Goal: Task Accomplishment & Management: Manage account settings

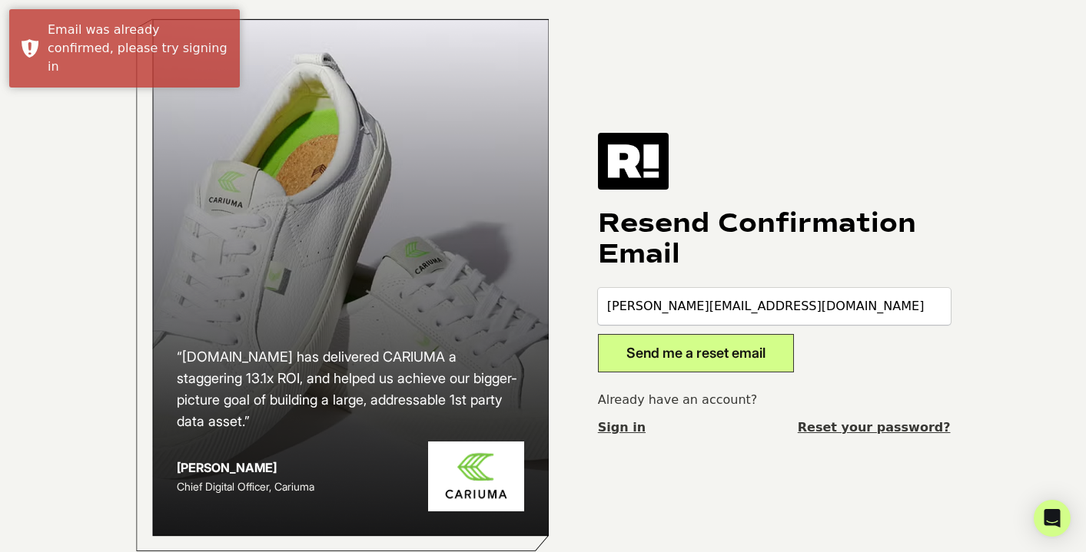
click at [777, 270] on div "Resend Confirmation Email edie@dameproducts.com Send me a reset email Already h…" at bounding box center [774, 285] width 353 height 304
drag, startPoint x: 738, startPoint y: 359, endPoint x: 884, endPoint y: 354, distance: 146.0
click at [884, 354] on form "edie@dameproducts.com Send me a reset email" at bounding box center [774, 330] width 353 height 85
click at [629, 433] on link "Sign in" at bounding box center [622, 428] width 48 height 18
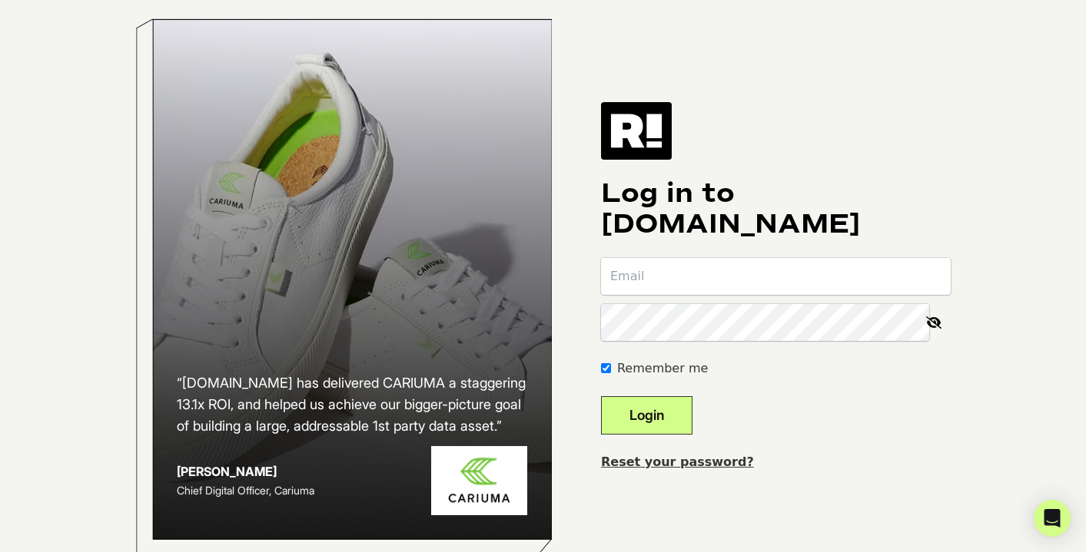
click at [698, 295] on input "email" at bounding box center [776, 276] width 350 height 37
type input "d"
type input "[PERSON_NAME][EMAIL_ADDRESS][DOMAIN_NAME]"
click at [601, 396] on button "Login" at bounding box center [646, 415] width 91 height 38
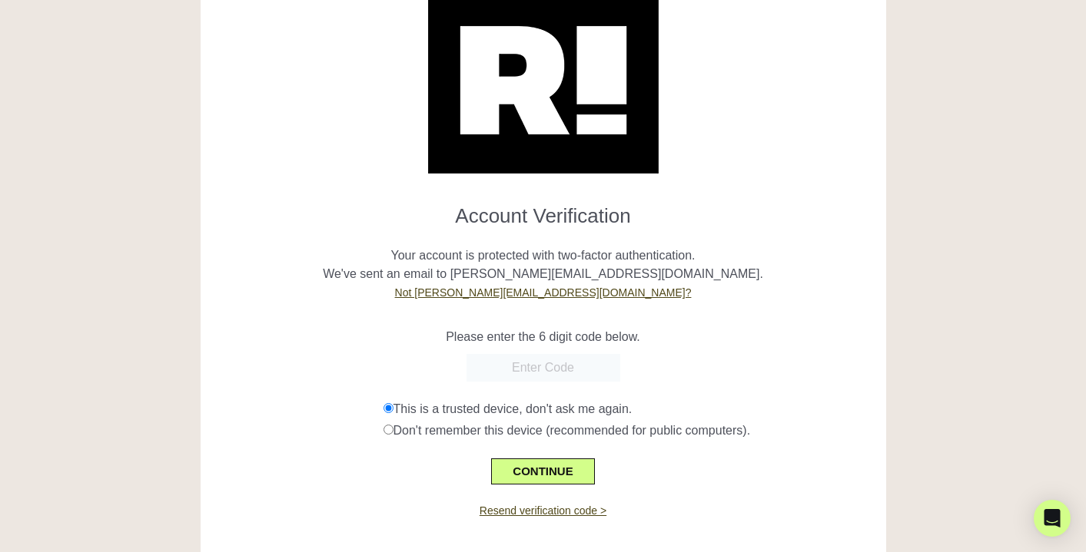
scroll to position [94, 0]
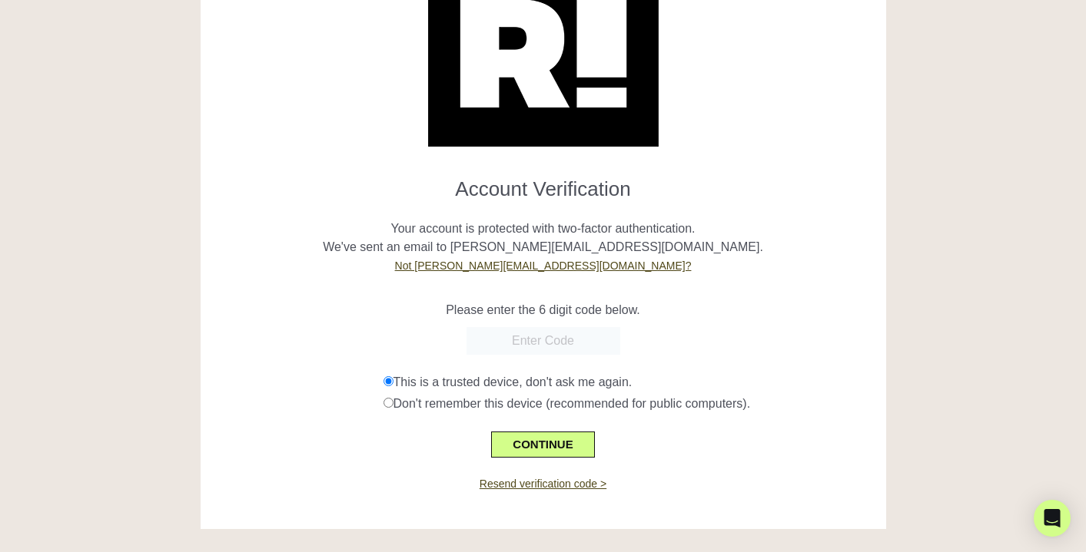
click at [516, 349] on input "text" at bounding box center [543, 341] width 154 height 28
paste input "525580"
type input "525580"
click at [561, 442] on button "CONTINUE" at bounding box center [542, 445] width 103 height 26
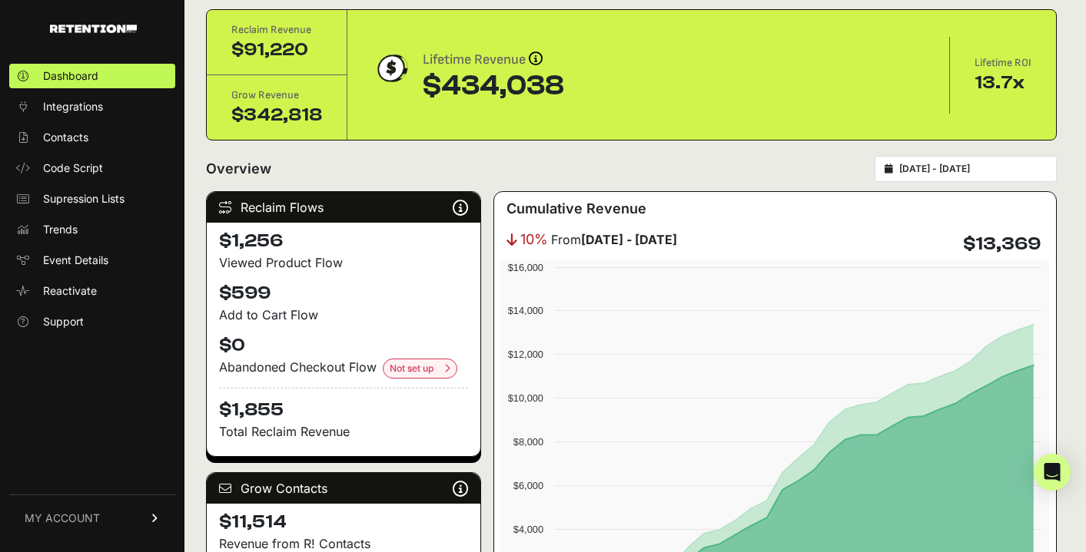
scroll to position [90, 0]
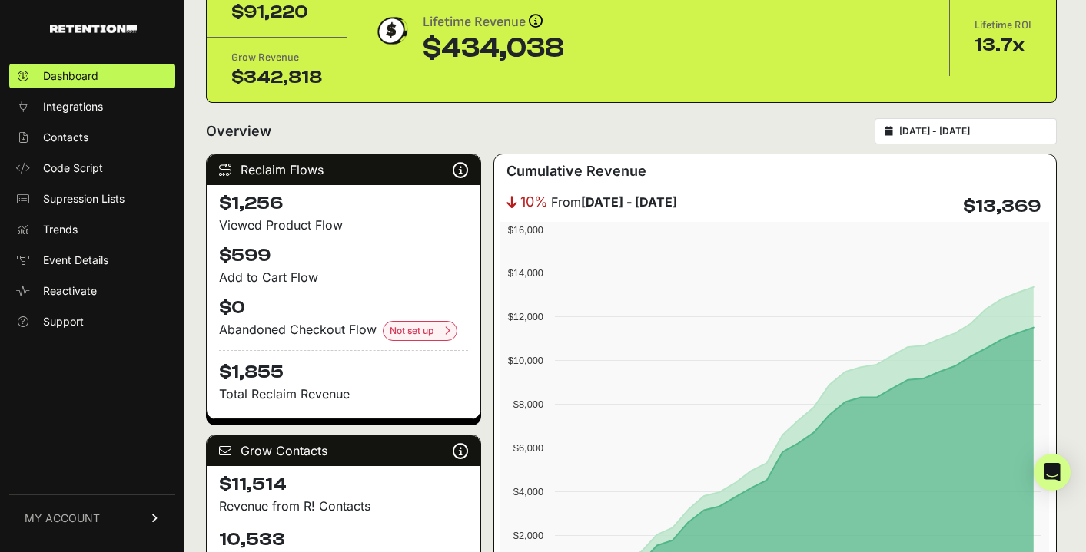
click at [124, 524] on link "MY ACCOUNT" at bounding box center [92, 518] width 166 height 47
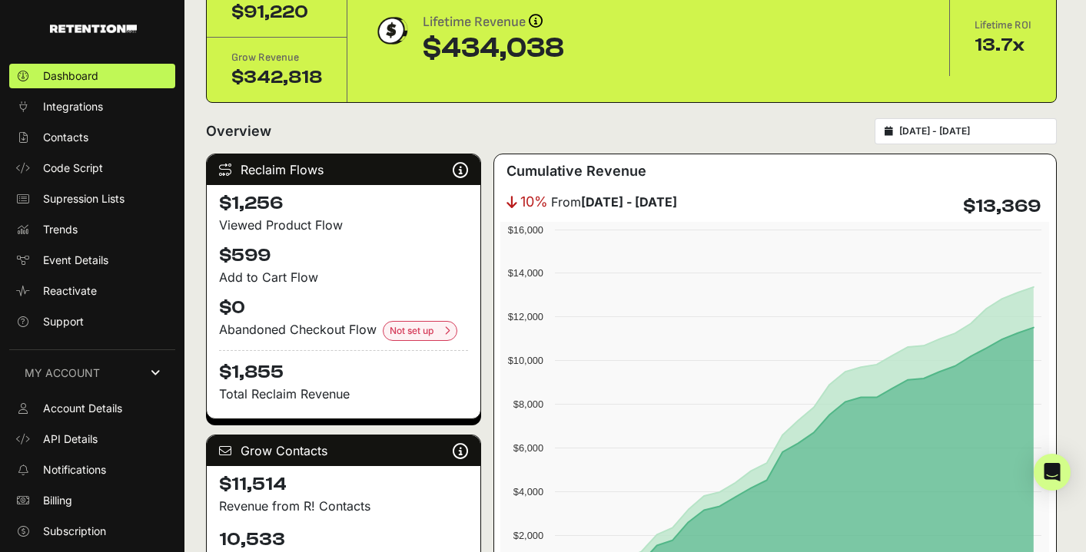
scroll to position [24, 0]
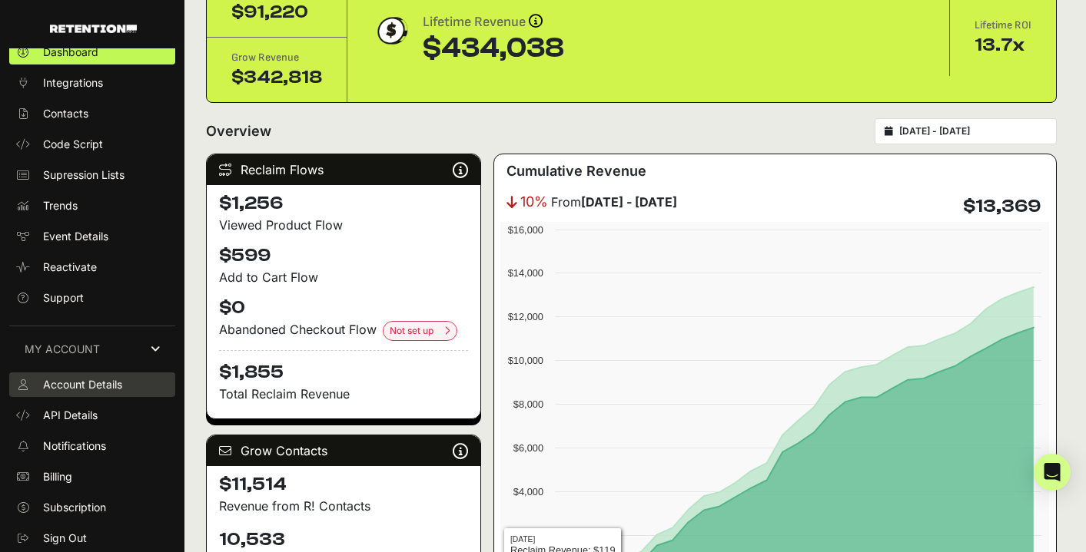
click at [111, 390] on span "Account Details" at bounding box center [82, 384] width 79 height 15
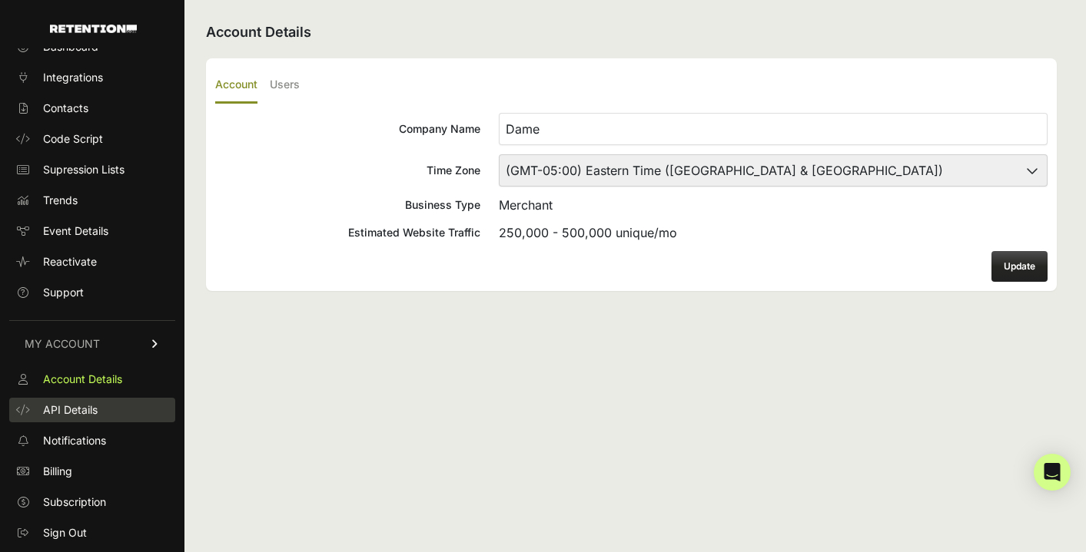
scroll to position [24, 0]
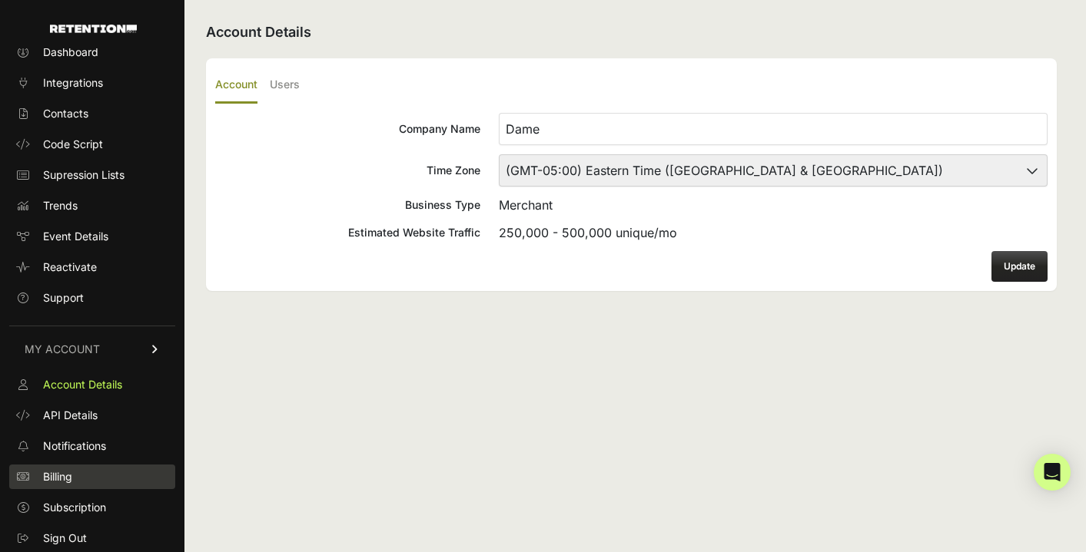
click at [105, 482] on link "Billing" at bounding box center [92, 477] width 166 height 25
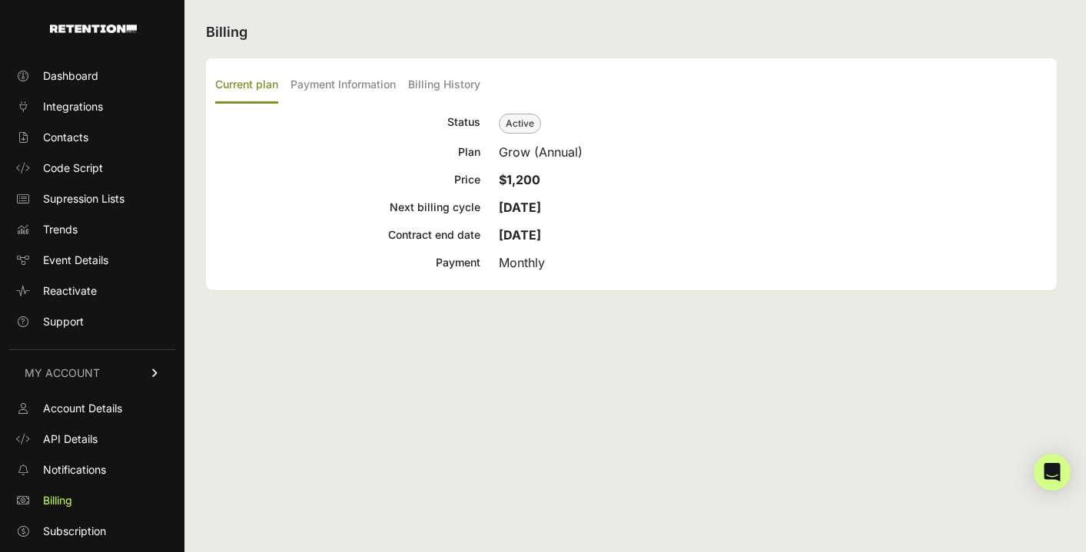
scroll to position [24, 0]
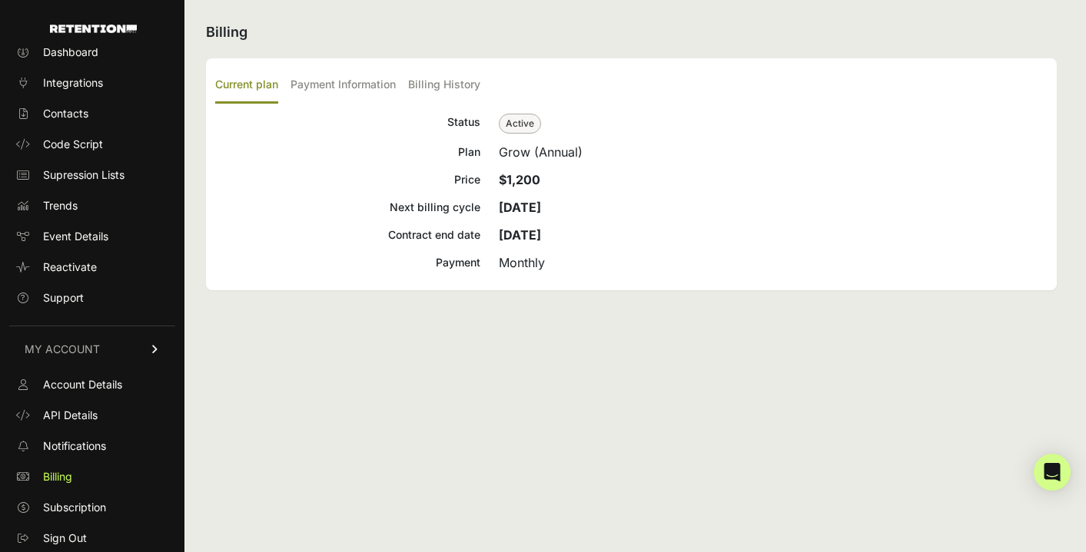
click at [103, 505] on span "Subscription" at bounding box center [74, 507] width 63 height 15
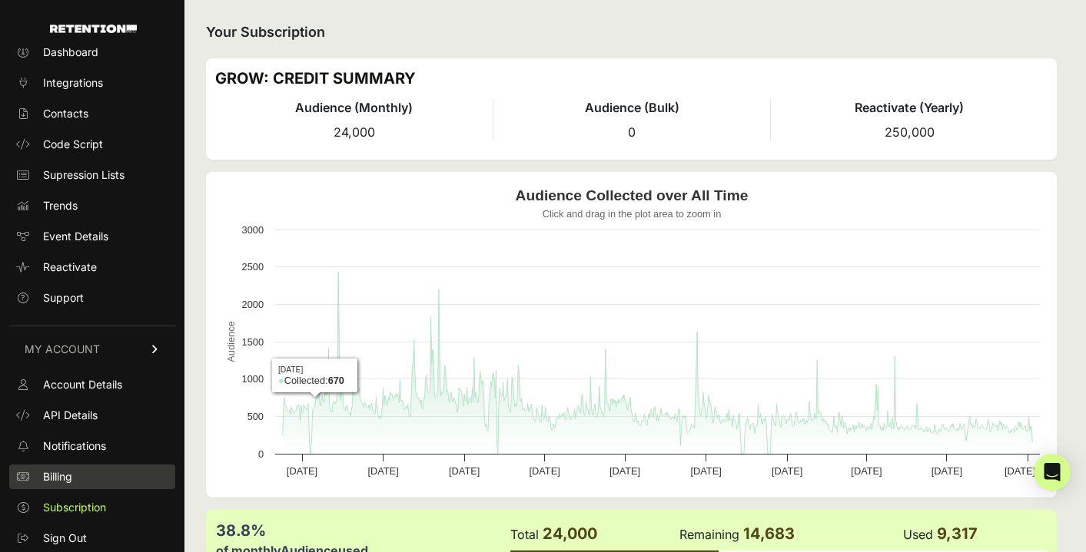
click at [89, 478] on link "Billing" at bounding box center [92, 477] width 166 height 25
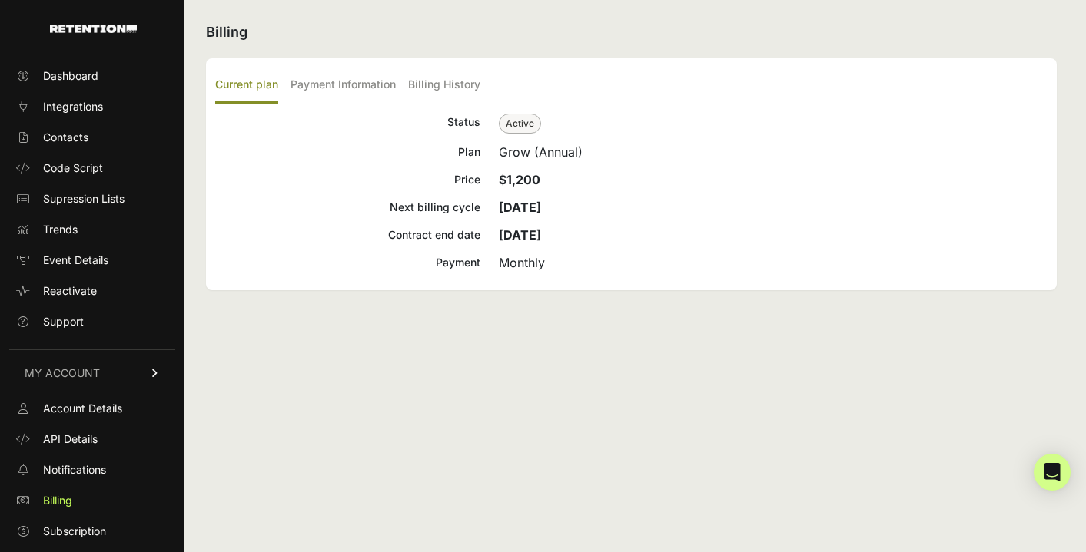
scroll to position [24, 0]
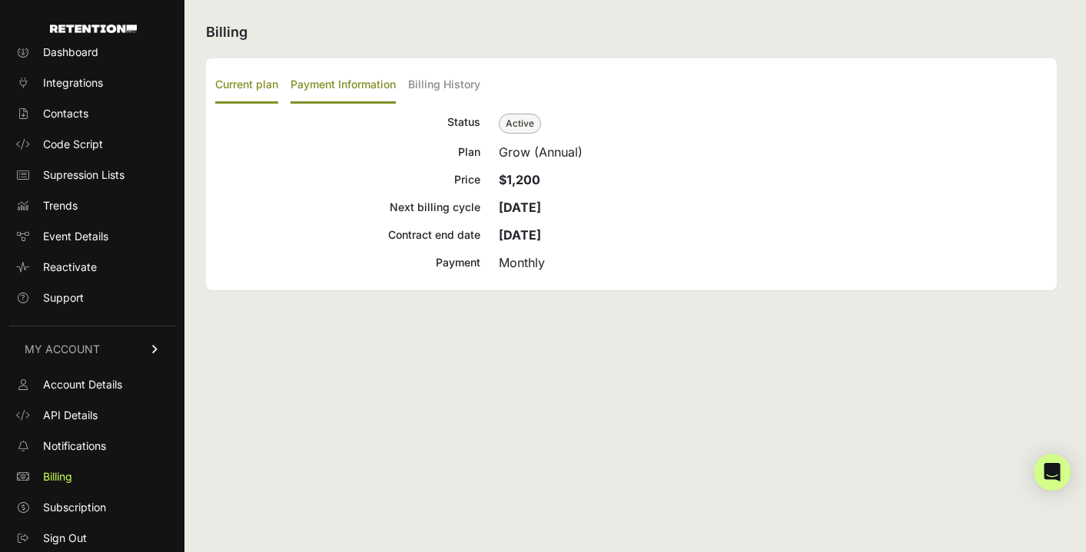
click at [369, 84] on label "Payment Information" at bounding box center [342, 86] width 105 height 36
click at [0, 0] on input "Payment Information" at bounding box center [0, 0] width 0 height 0
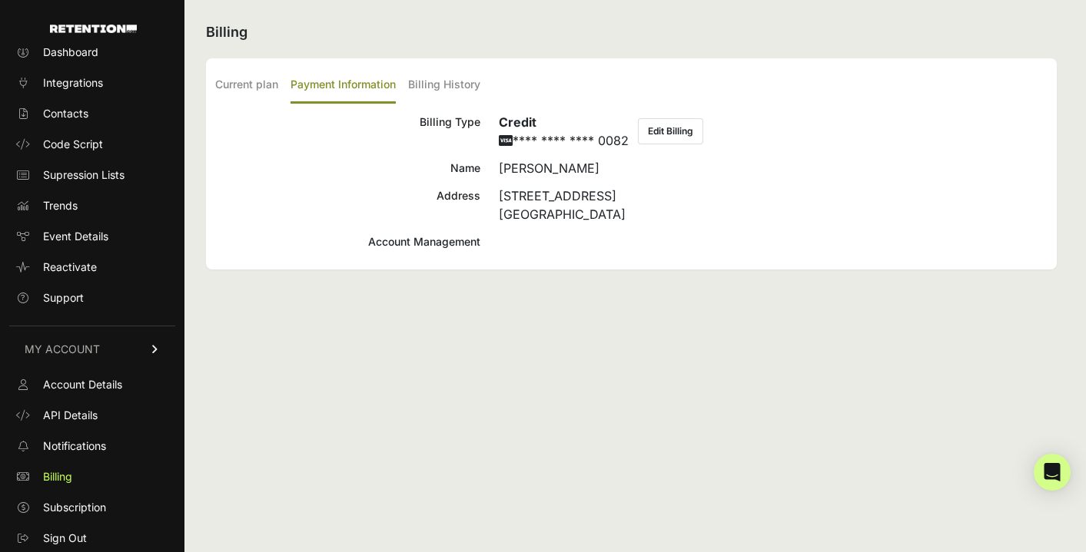
click at [443, 240] on div "Account Management" at bounding box center [347, 242] width 265 height 18
click at [671, 133] on button "Edit Billing" at bounding box center [670, 131] width 65 height 26
click at [445, 87] on label "Billing History" at bounding box center [444, 86] width 72 height 36
click at [0, 0] on input "Billing History" at bounding box center [0, 0] width 0 height 0
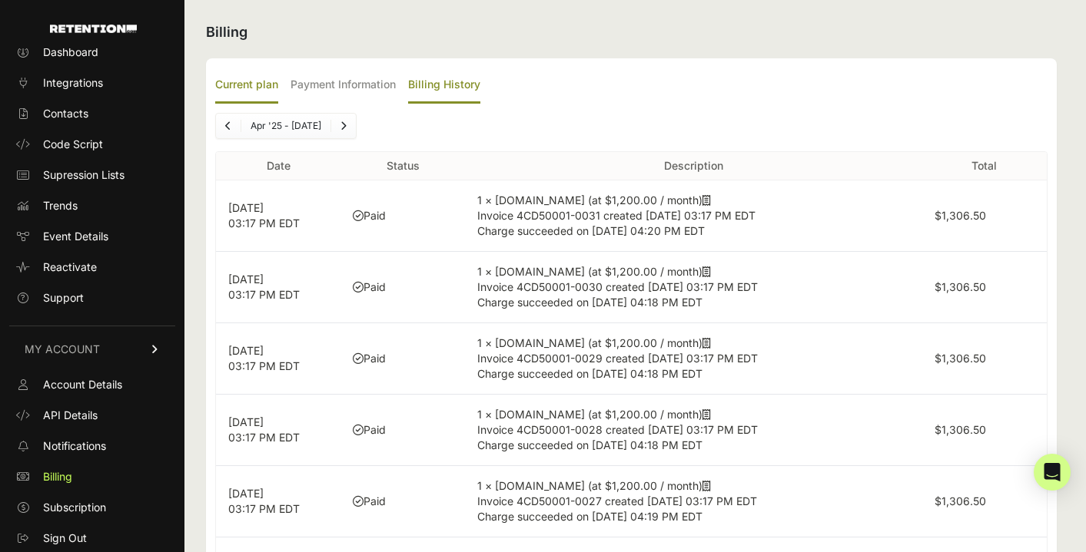
click at [260, 78] on label "Current plan" at bounding box center [246, 86] width 63 height 36
click at [0, 0] on input "Current plan" at bounding box center [0, 0] width 0 height 0
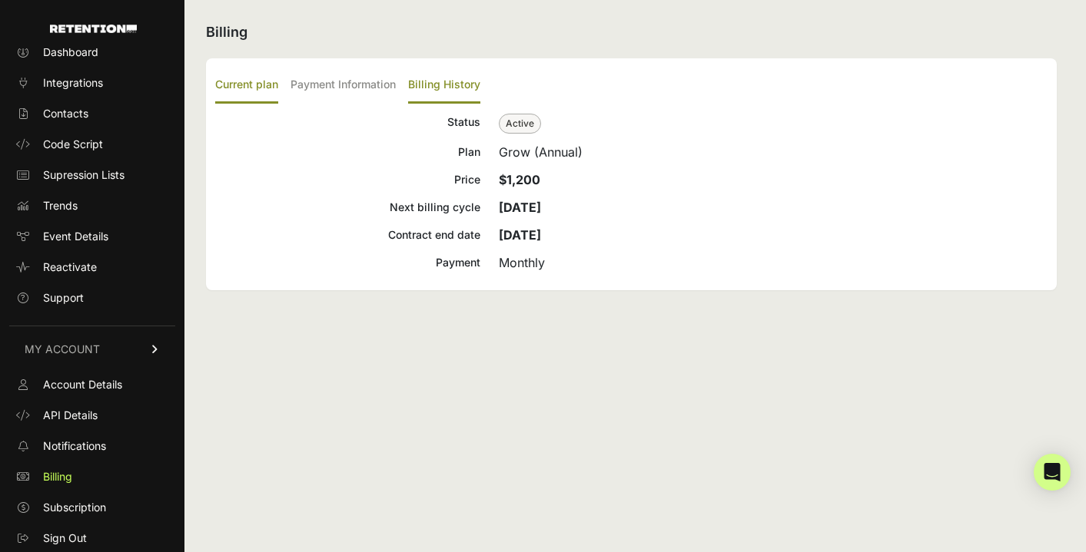
click at [431, 84] on label "Billing History" at bounding box center [444, 86] width 72 height 36
click at [0, 0] on input "Billing History" at bounding box center [0, 0] width 0 height 0
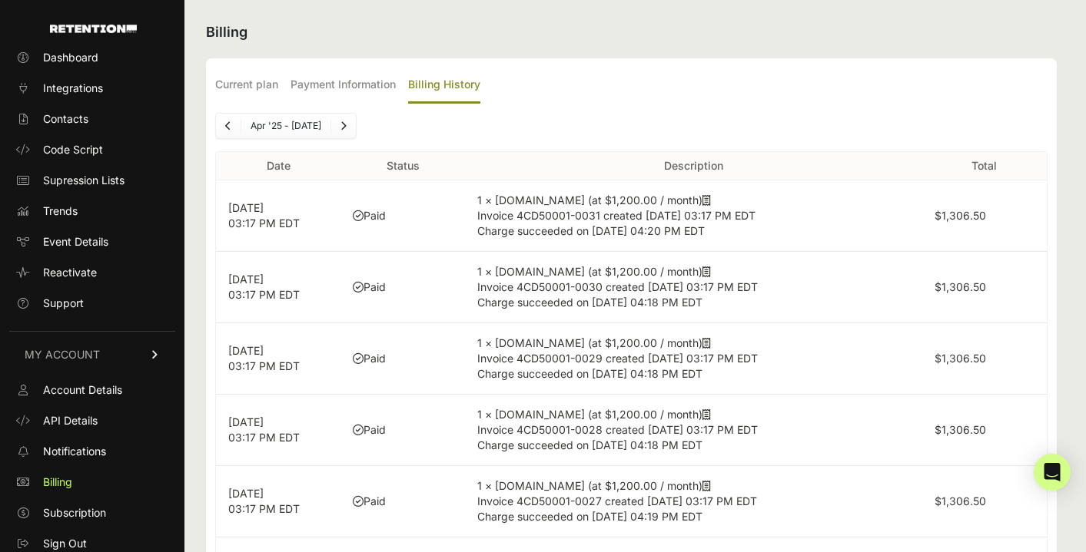
scroll to position [24, 0]
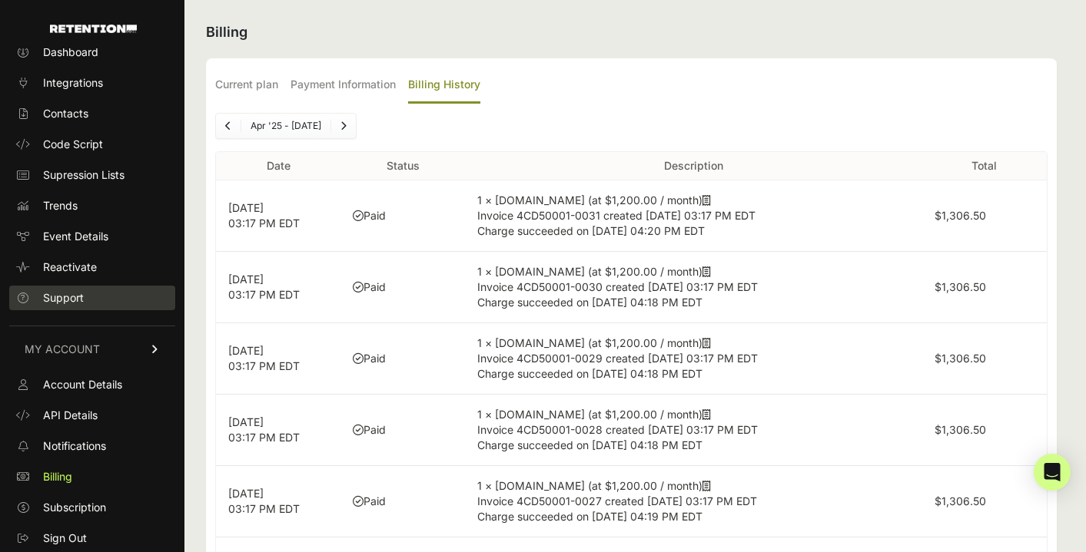
click at [111, 293] on link "Support" at bounding box center [92, 298] width 166 height 25
